Goal: Check status: Check status

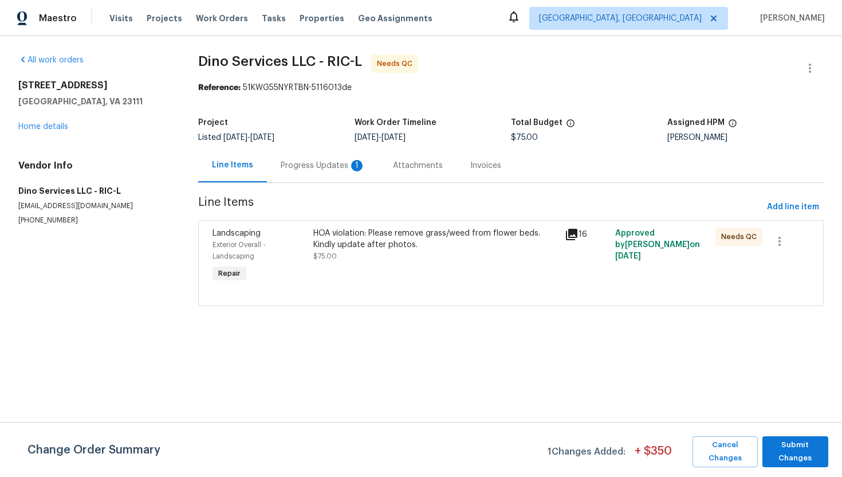
click at [314, 159] on div "Progress Updates 1" at bounding box center [323, 165] width 112 height 34
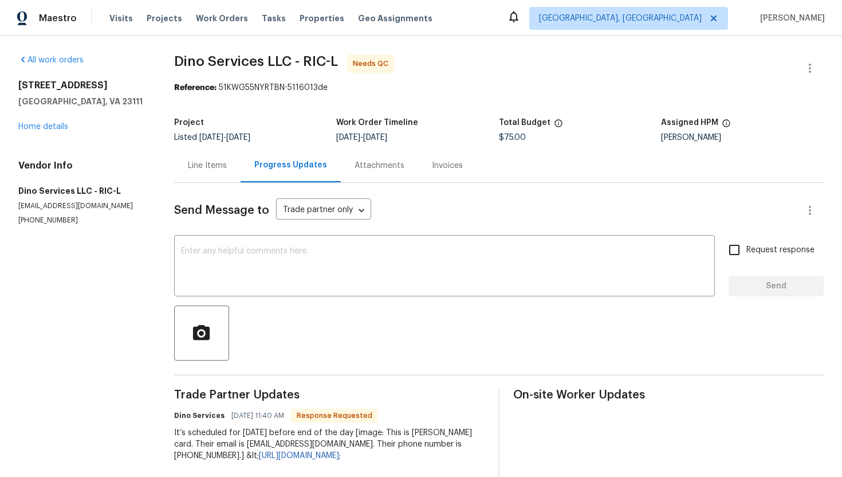
click at [198, 173] on div "Line Items" at bounding box center [207, 165] width 66 height 34
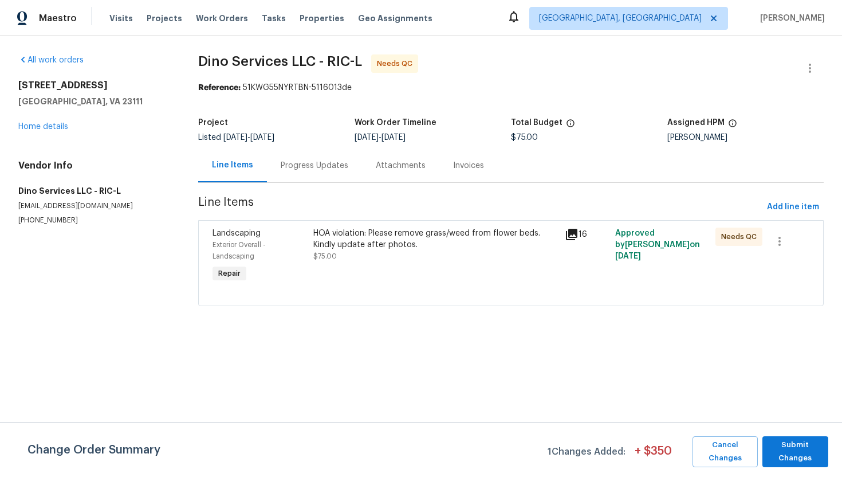
click at [341, 233] on div "HOA violation: Please remove grass/weed from flower beds. Kindly update after p…" at bounding box center [435, 238] width 245 height 23
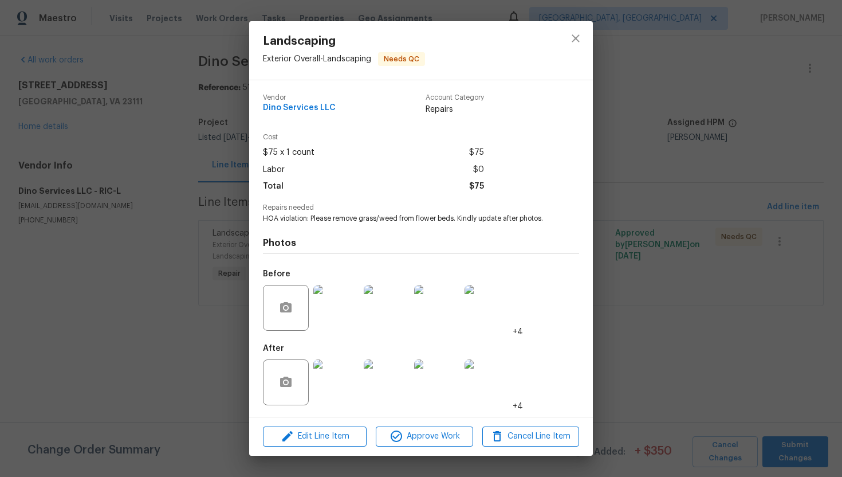
click at [343, 387] on img at bounding box center [336, 382] width 46 height 46
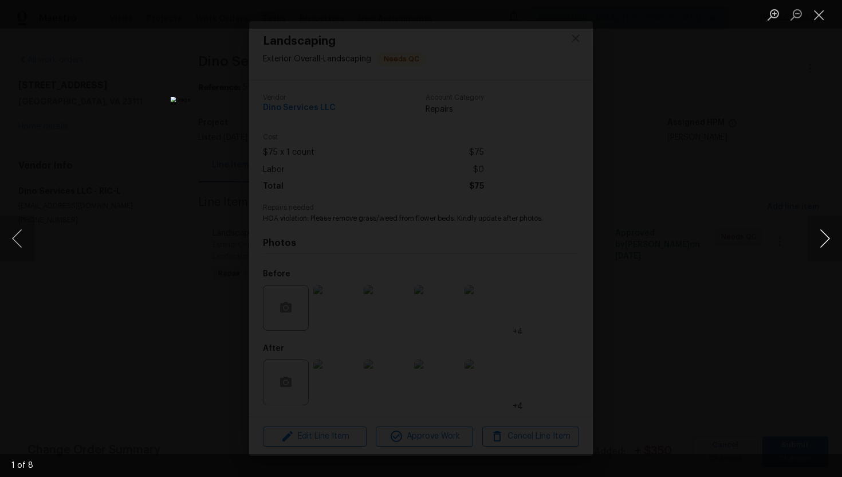
click at [832, 235] on button "Next image" at bounding box center [825, 238] width 34 height 46
click at [826, 236] on button "Next image" at bounding box center [825, 238] width 34 height 46
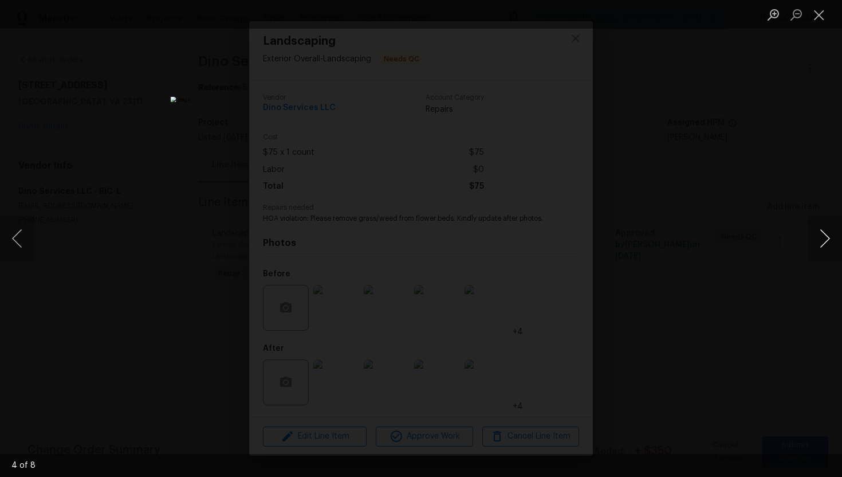
click at [826, 236] on button "Next image" at bounding box center [825, 238] width 34 height 46
click at [826, 237] on button "Next image" at bounding box center [825, 238] width 34 height 46
click at [826, 238] on button "Next image" at bounding box center [825, 238] width 34 height 46
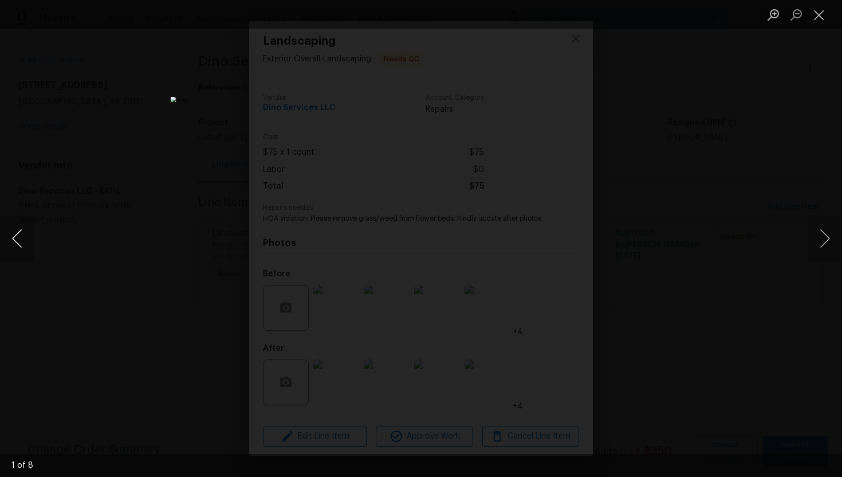
click at [19, 233] on button "Previous image" at bounding box center [17, 238] width 34 height 46
click at [8, 239] on button "Previous image" at bounding box center [17, 238] width 34 height 46
click at [9, 239] on button "Previous image" at bounding box center [17, 238] width 34 height 46
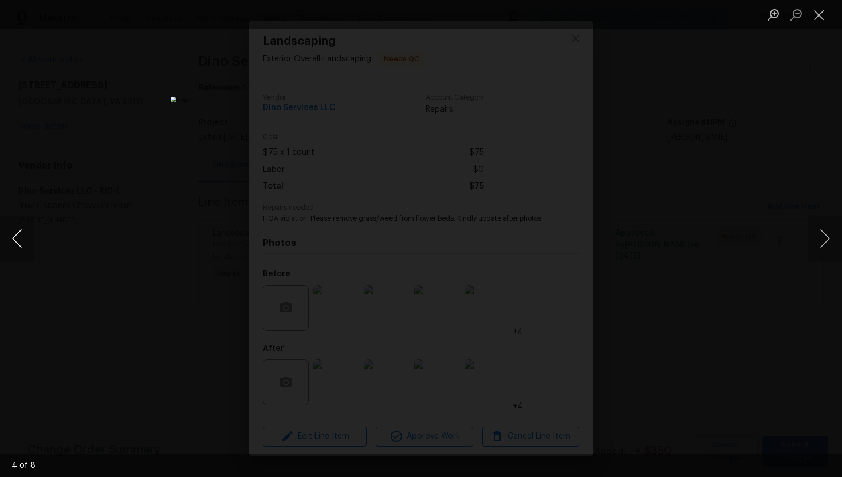
click at [9, 239] on button "Previous image" at bounding box center [17, 238] width 34 height 46
